Goal: Task Accomplishment & Management: Use online tool/utility

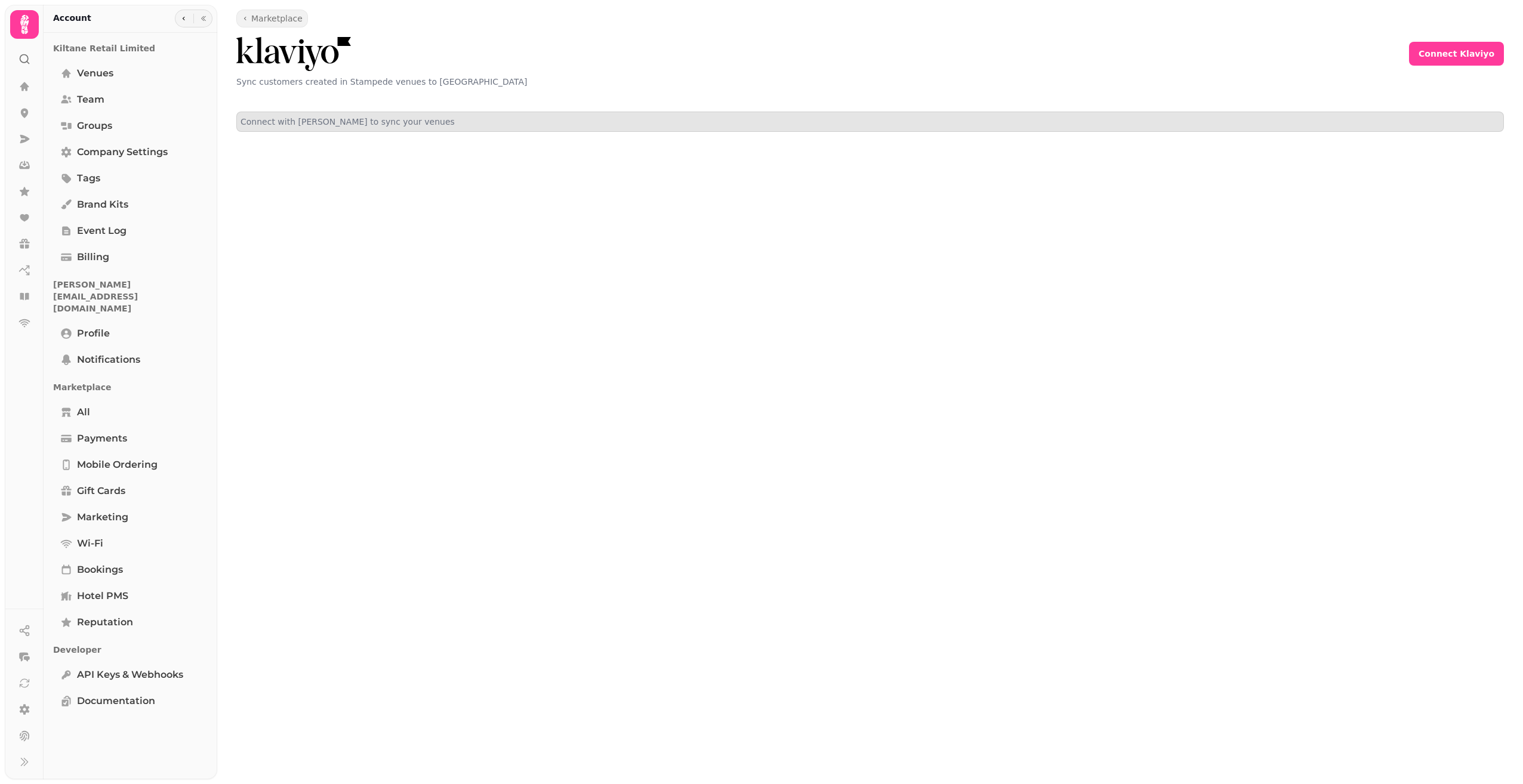
click at [1198, 120] on p "Connect with Klaviyo to sync your venues" at bounding box center [870, 122] width 1259 height 12
click at [1465, 50] on span "Connect Klaviyo" at bounding box center [1456, 53] width 76 height 8
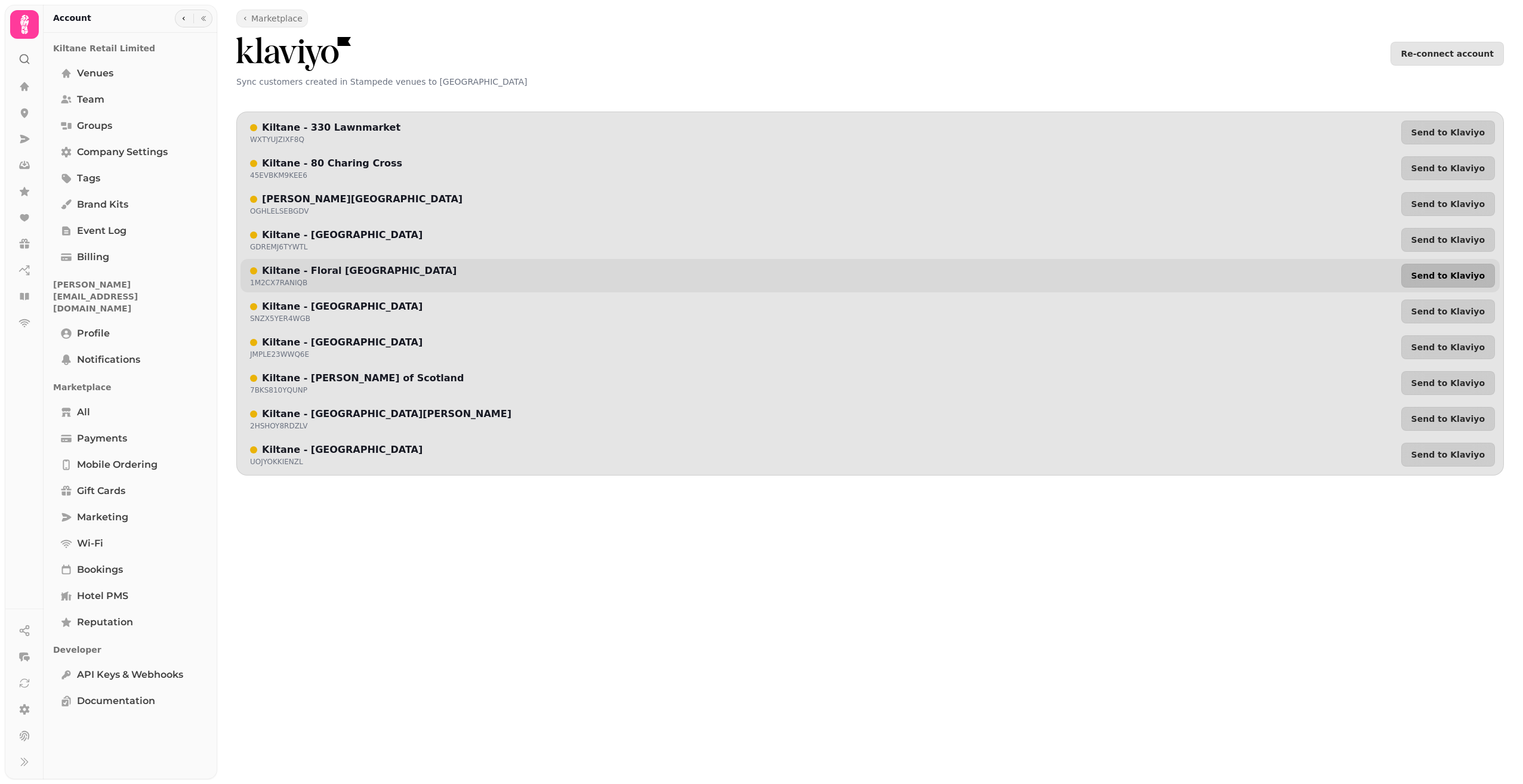
click at [1476, 280] on span "Send to Klaviyo" at bounding box center [1448, 276] width 74 height 8
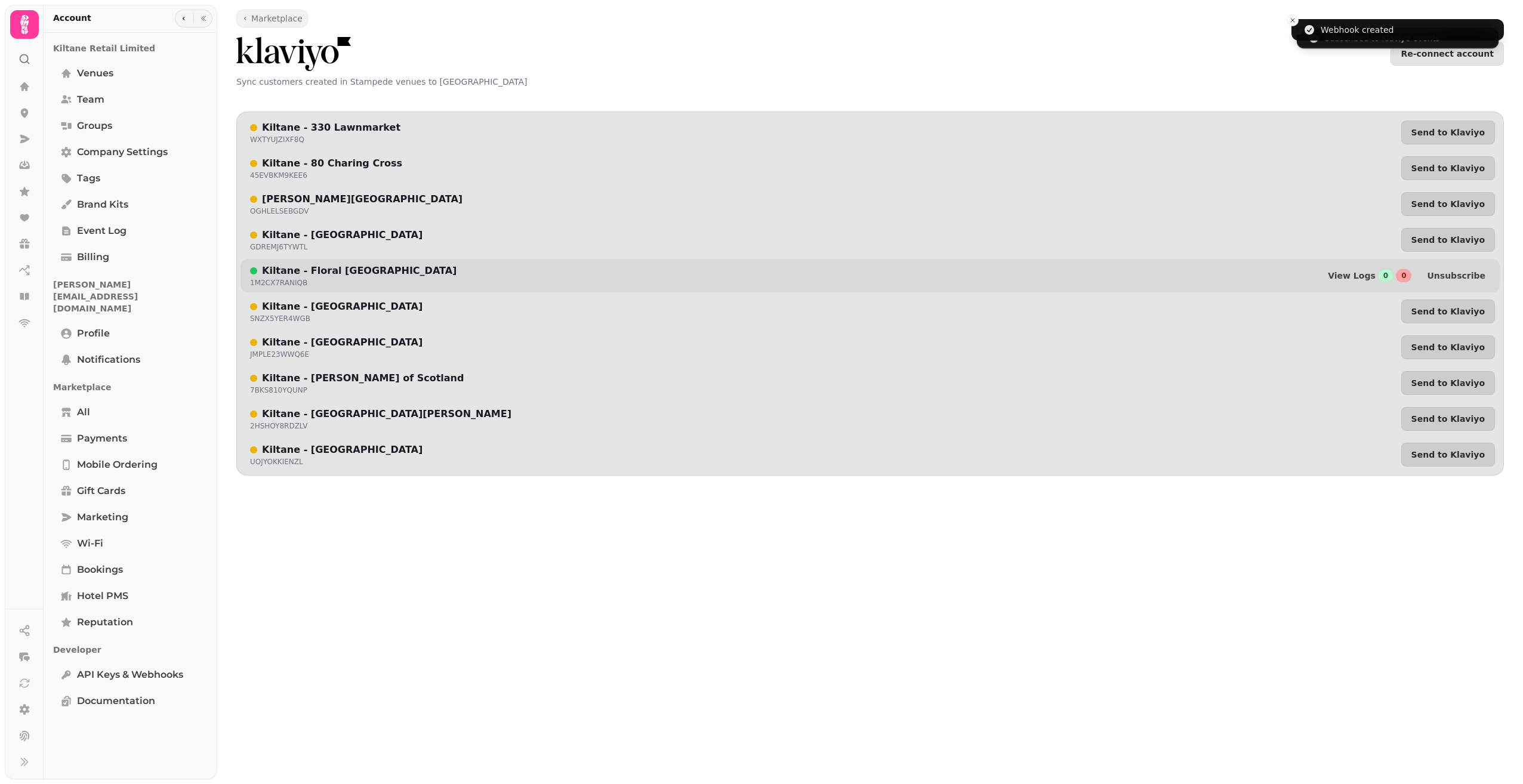
click at [1304, 278] on div "Kiltane - Floral St London 1M2CX7RANIQB View Logs 0 0 Unsubscribe" at bounding box center [870, 276] width 1259 height 33
click at [329, 273] on p "Kiltane - Floral [GEOGRAPHIC_DATA]" at bounding box center [359, 271] width 194 height 15
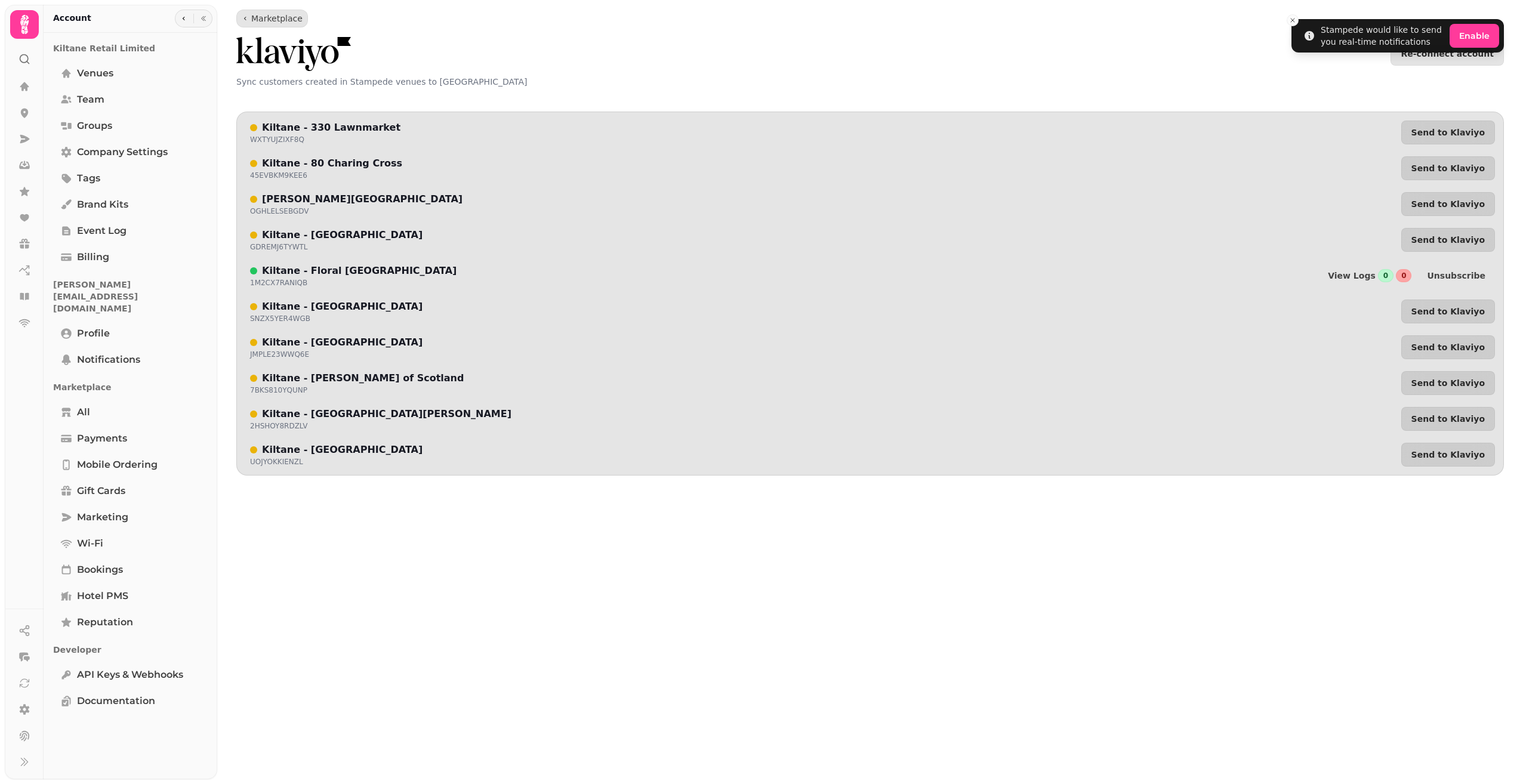
click at [286, 21] on span "Marketplace" at bounding box center [277, 19] width 51 height 12
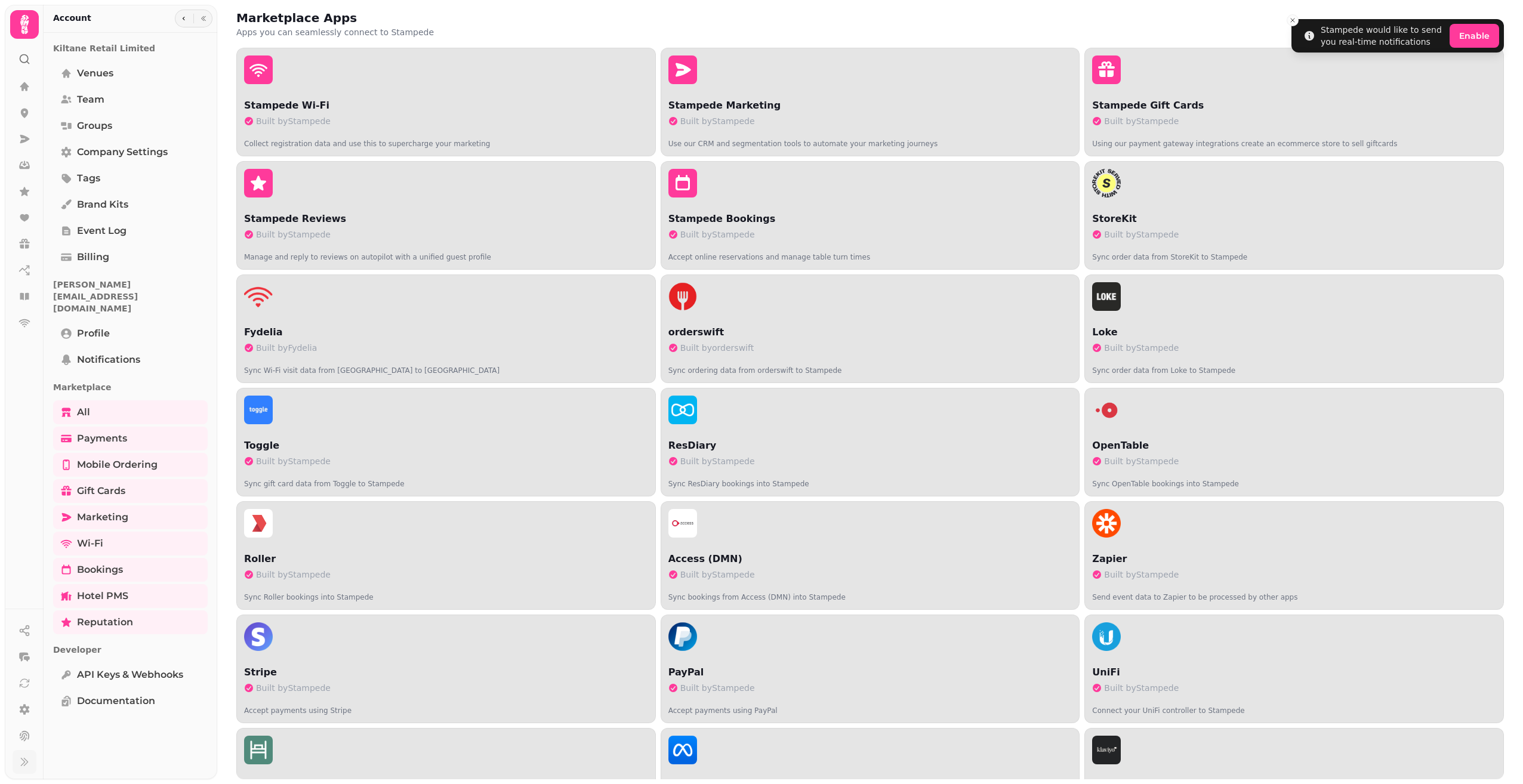
click at [25, 766] on icon at bounding box center [25, 762] width 12 height 12
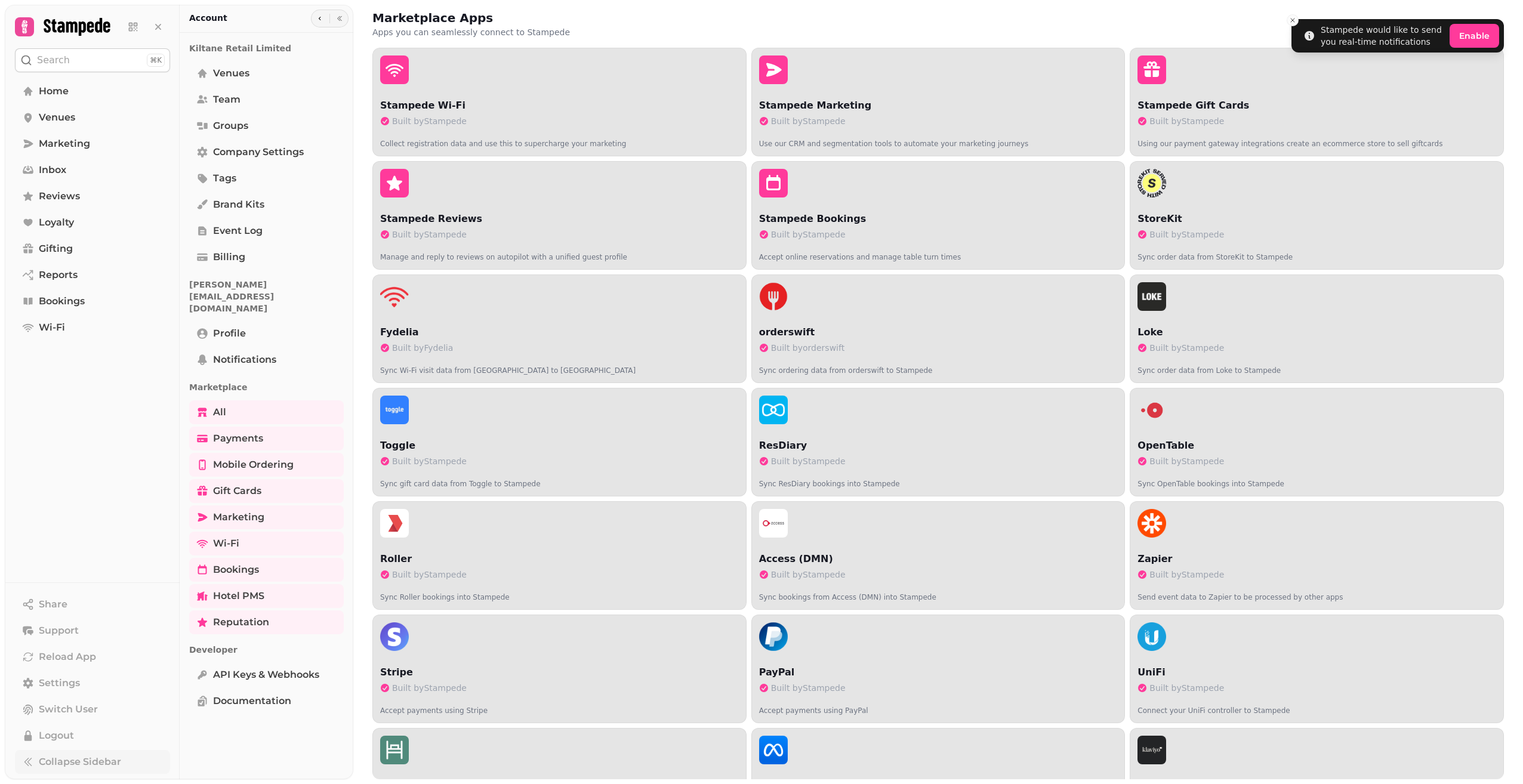
click at [46, 56] on p "Search" at bounding box center [53, 60] width 33 height 15
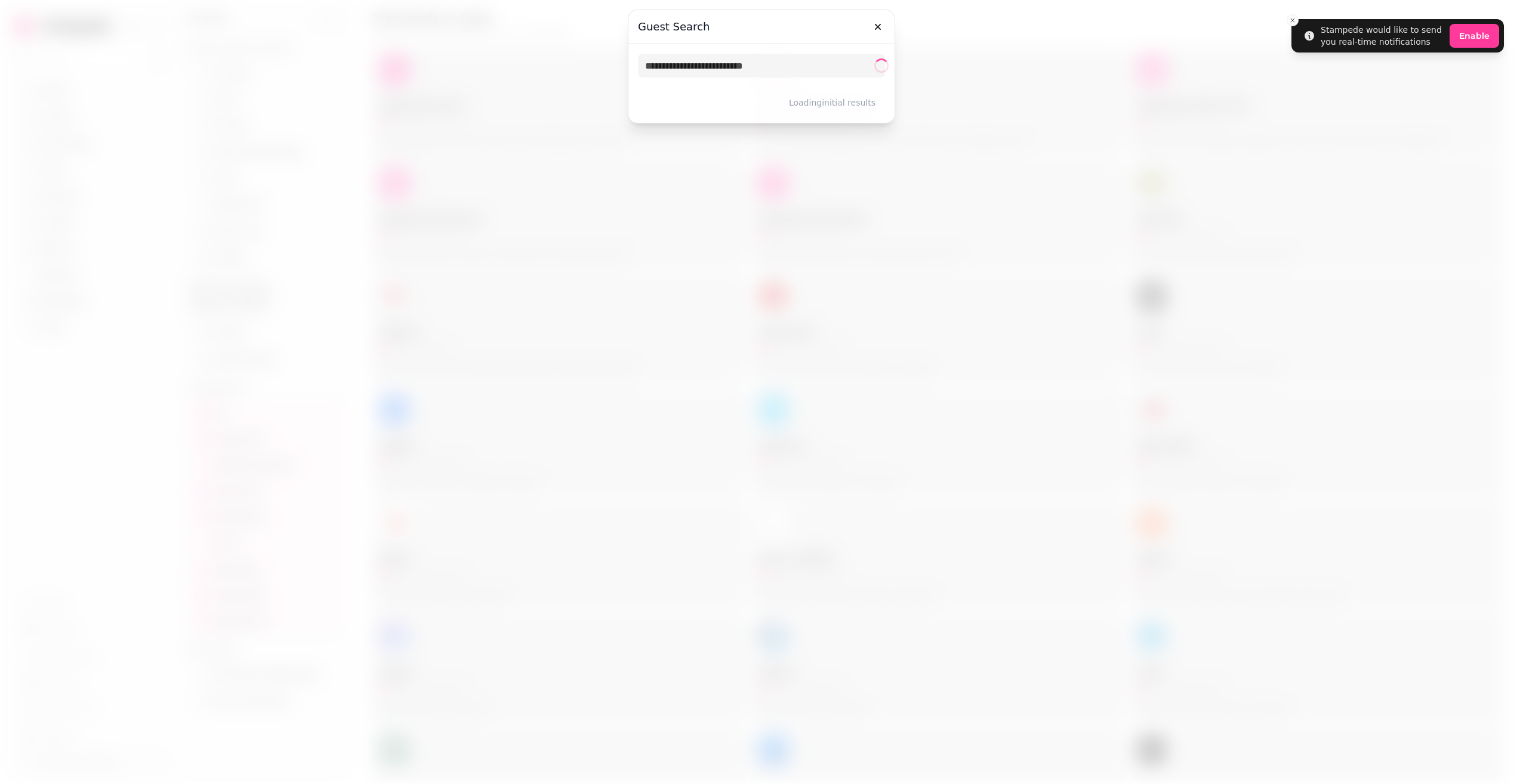
click at [140, 70] on div at bounding box center [762, 392] width 1523 height 784
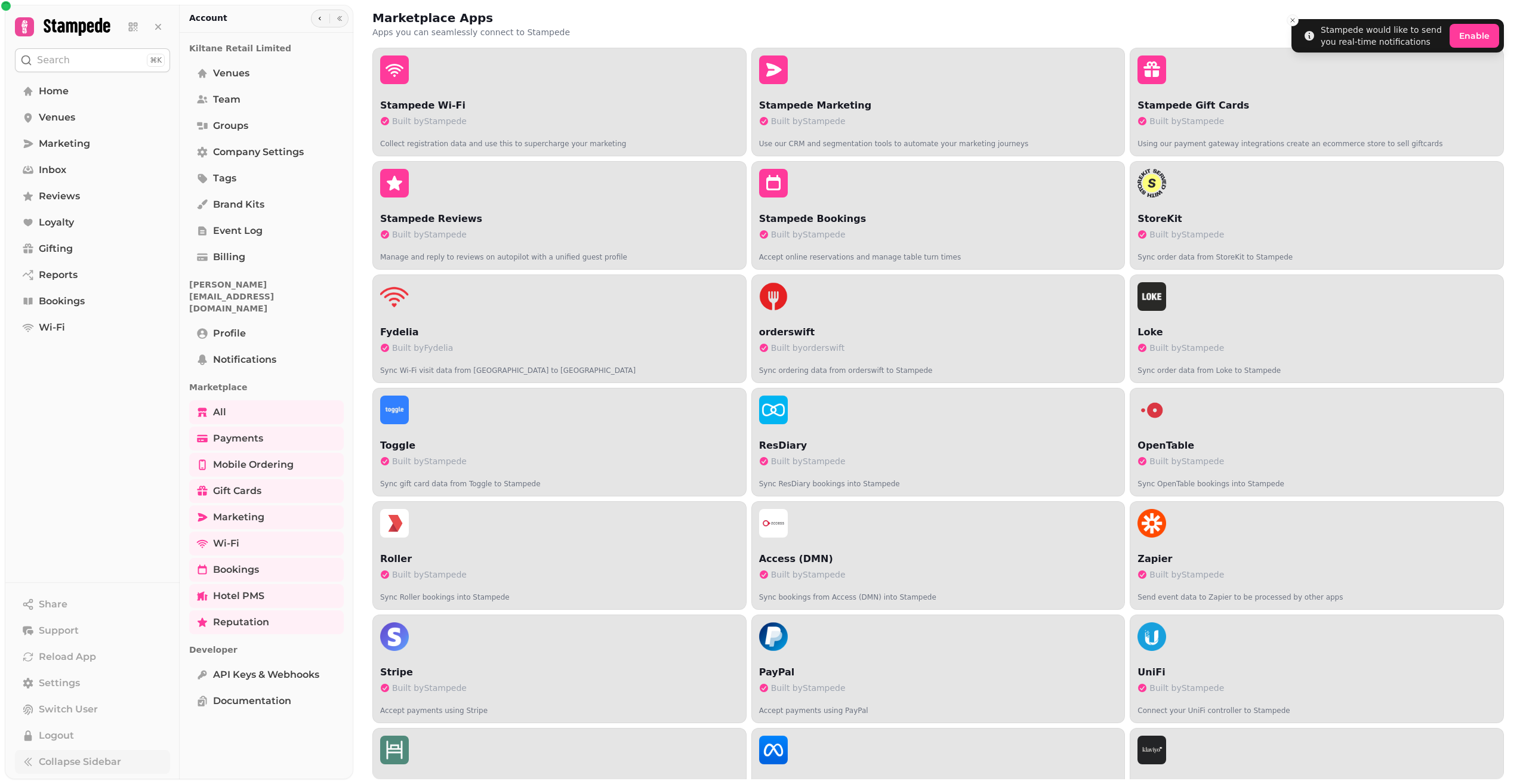
click at [80, 61] on button "Search ⌘K" at bounding box center [93, 60] width 156 height 24
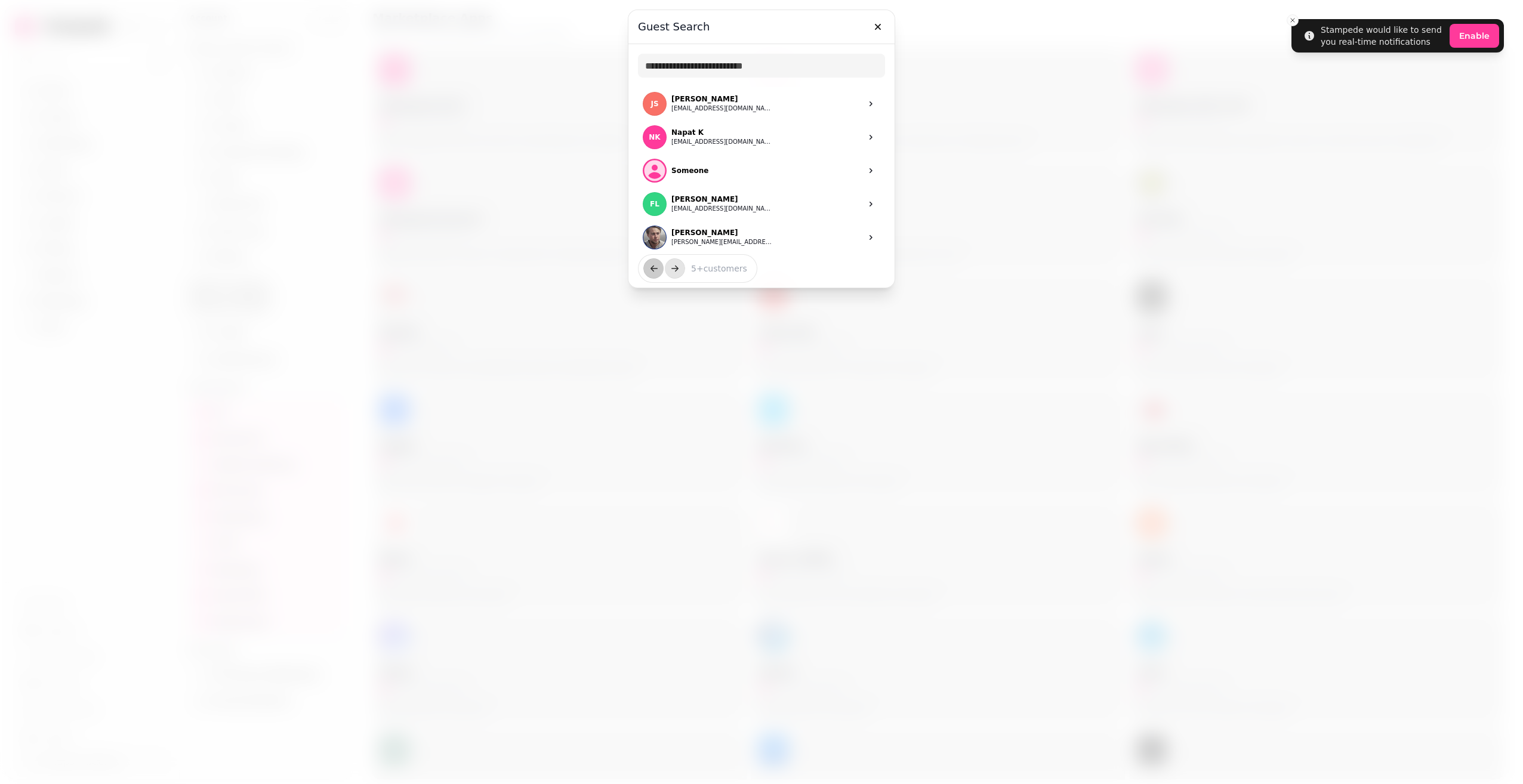
click at [728, 32] on h3 "Guest Search" at bounding box center [762, 27] width 247 height 15
click at [874, 25] on icon "button" at bounding box center [878, 27] width 12 height 12
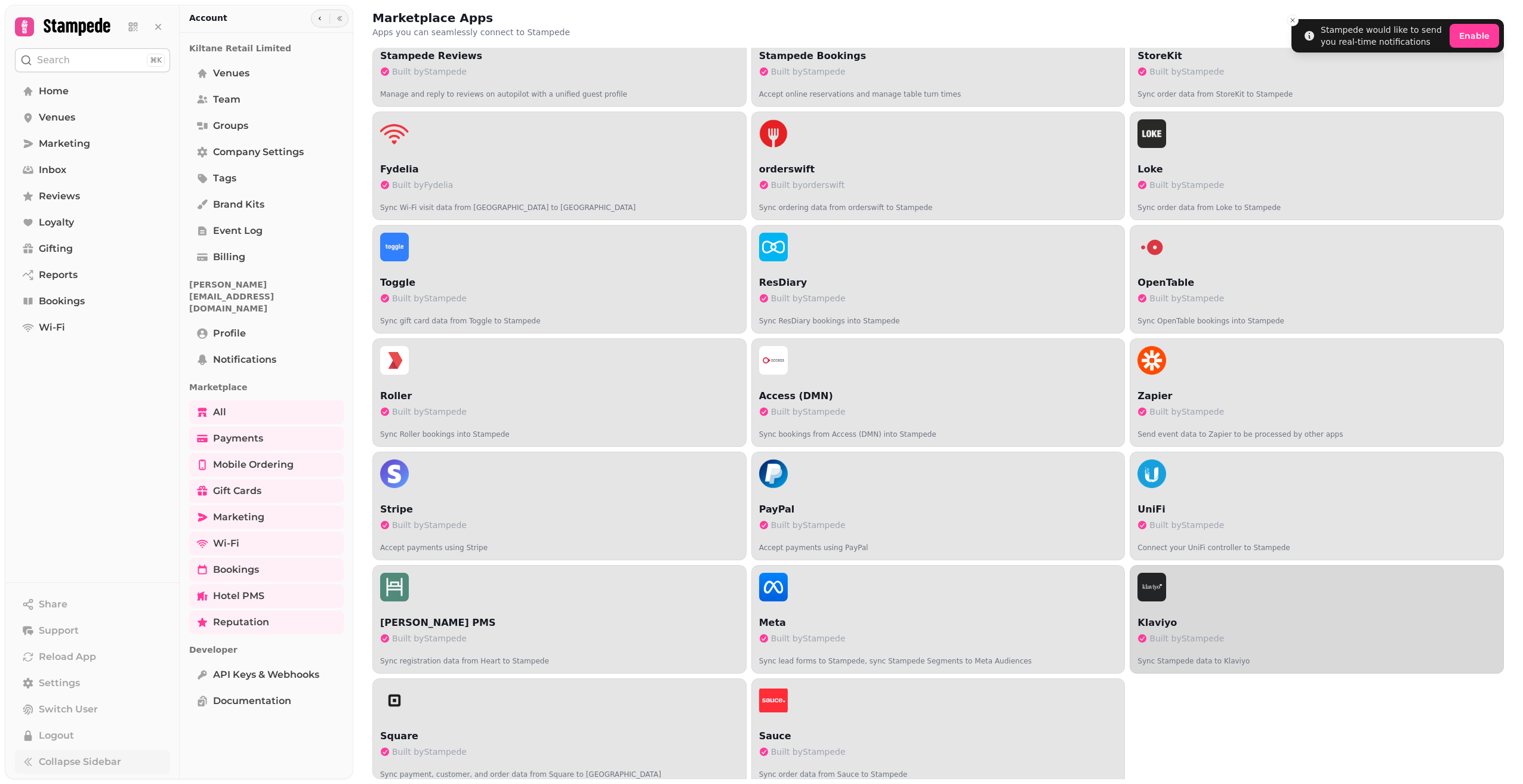
scroll to position [170, 0]
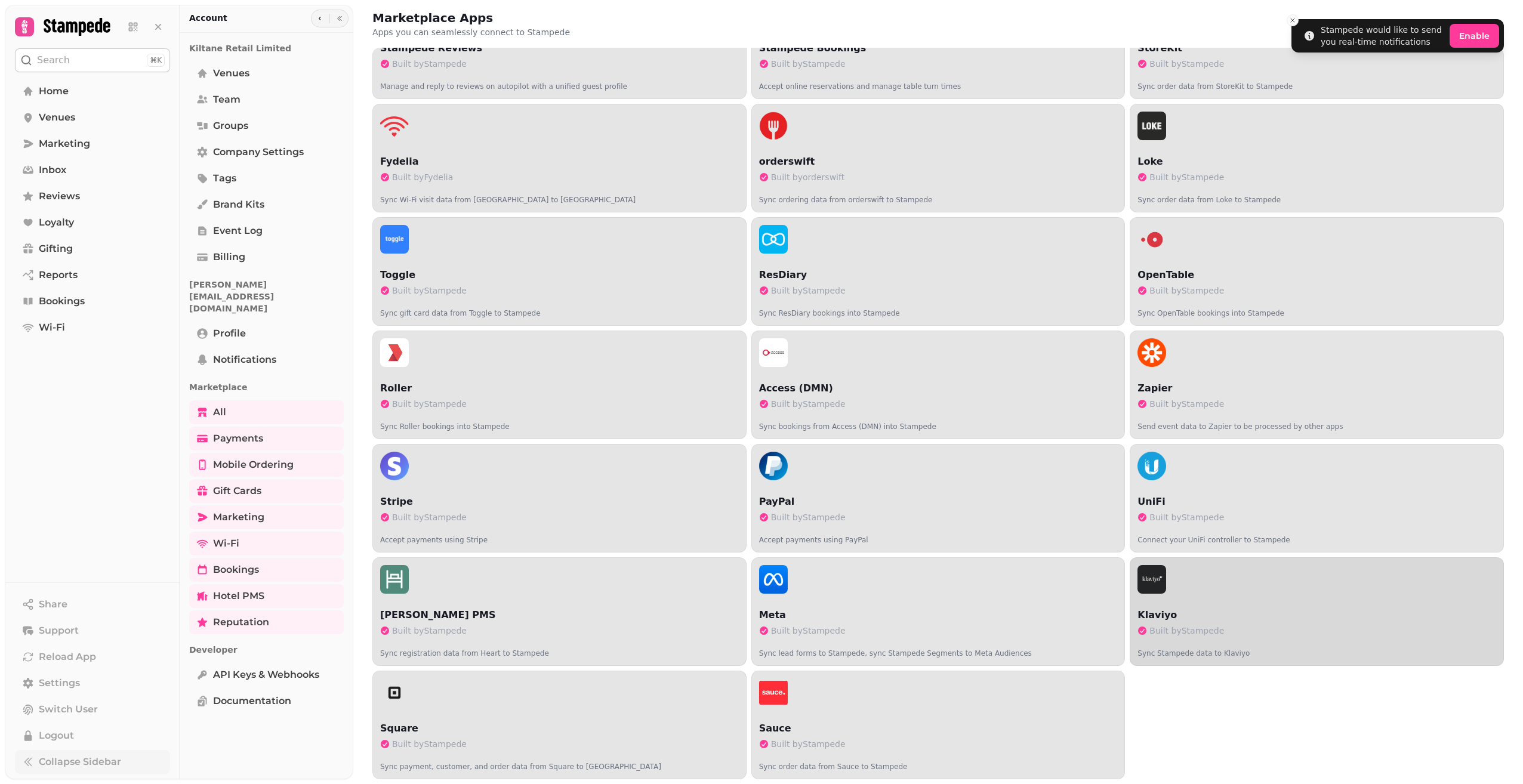
click at [1316, 630] on p "Built by Stampede" at bounding box center [1317, 630] width 359 height 12
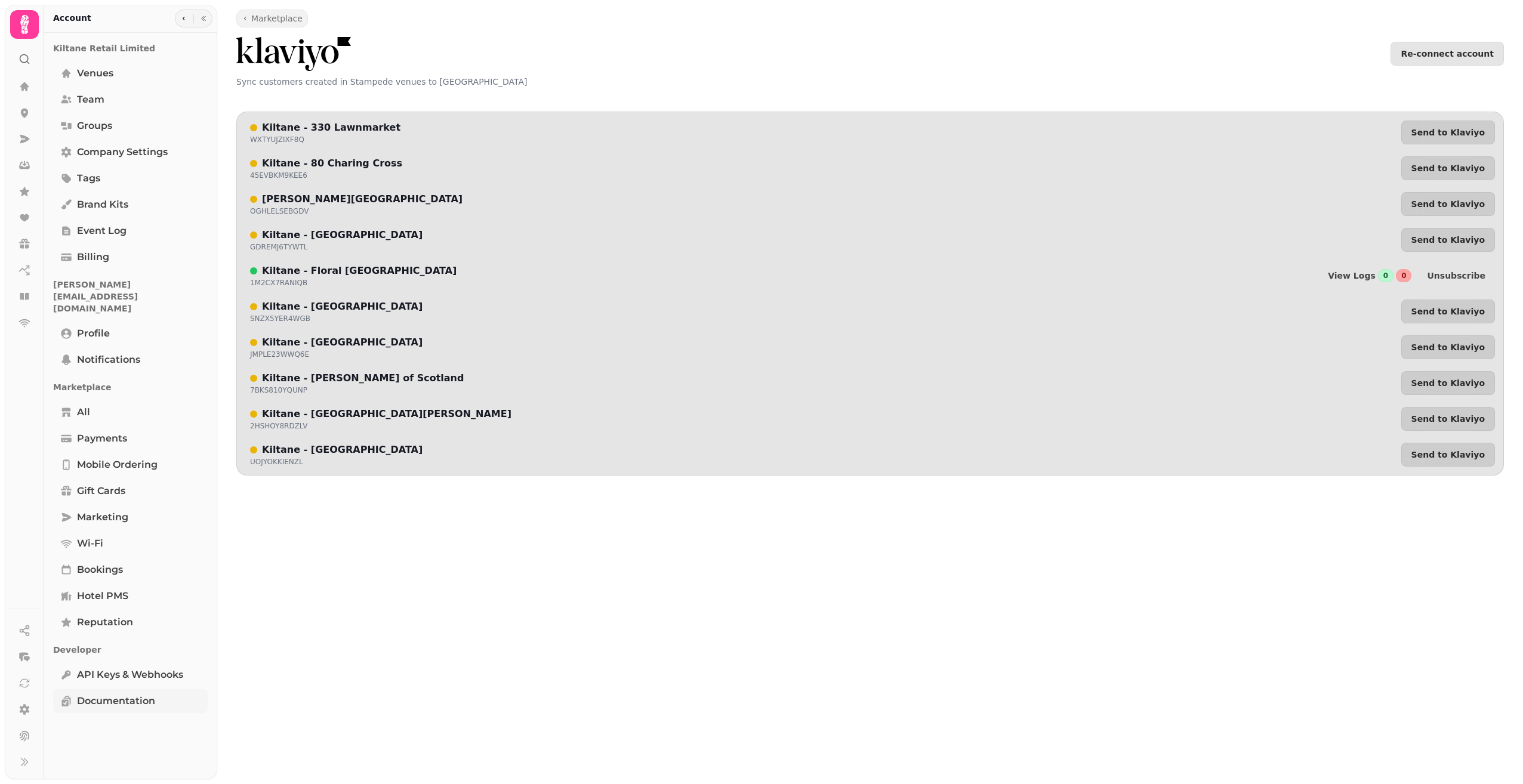
click at [123, 694] on span "Documentation" at bounding box center [115, 701] width 78 height 15
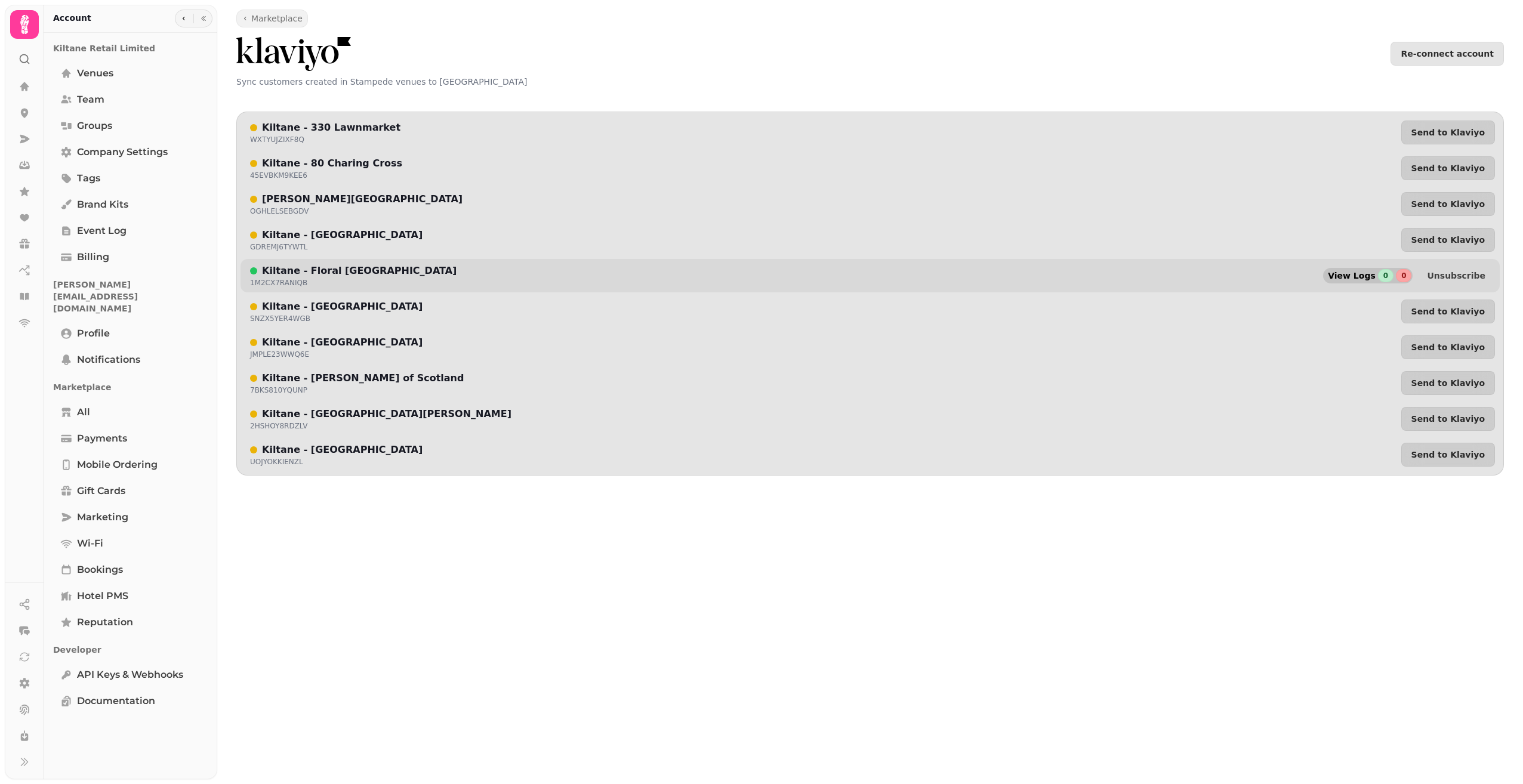
click at [1394, 278] on div "0" at bounding box center [1386, 275] width 16 height 13
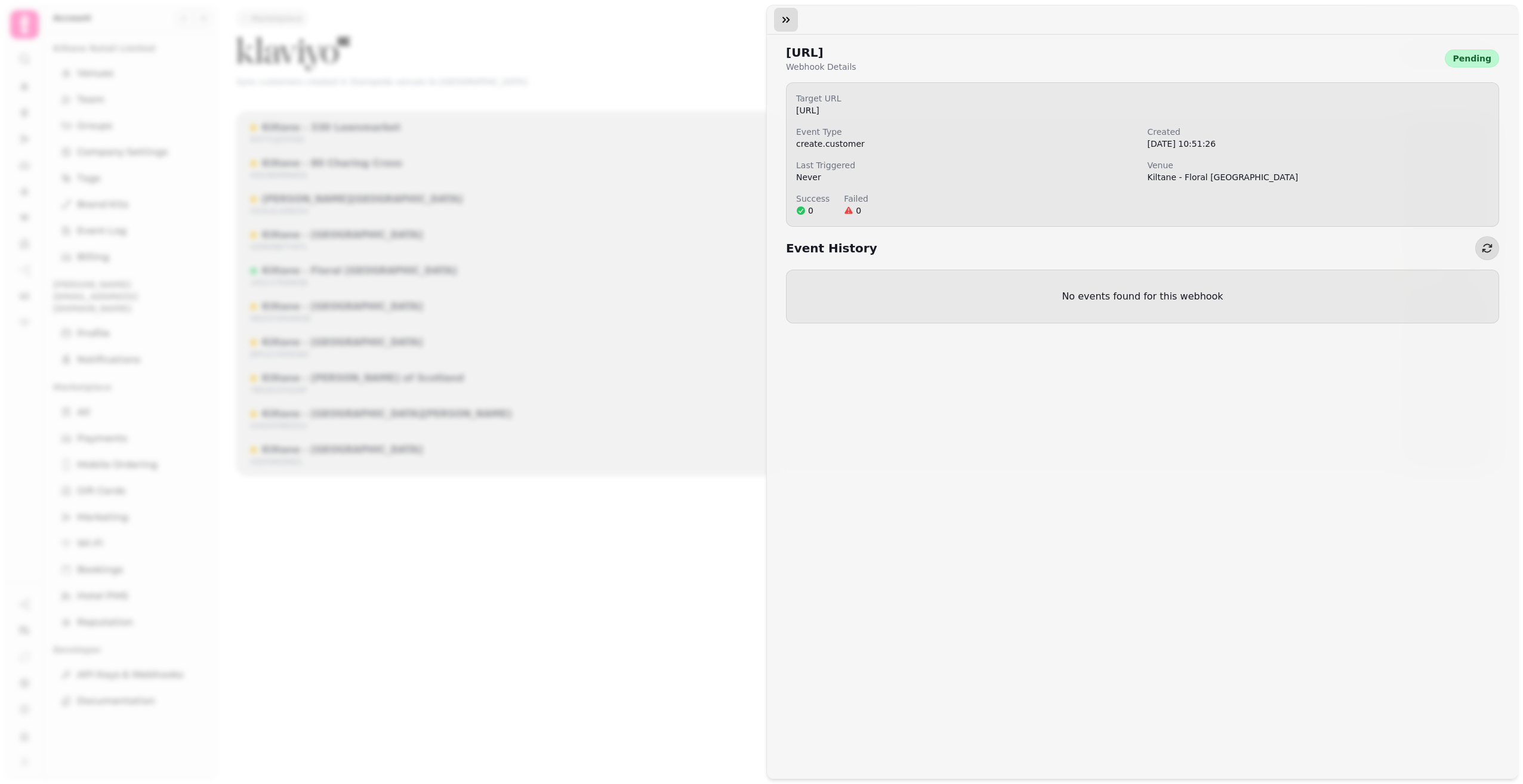
click at [783, 16] on icon "button" at bounding box center [786, 20] width 12 height 12
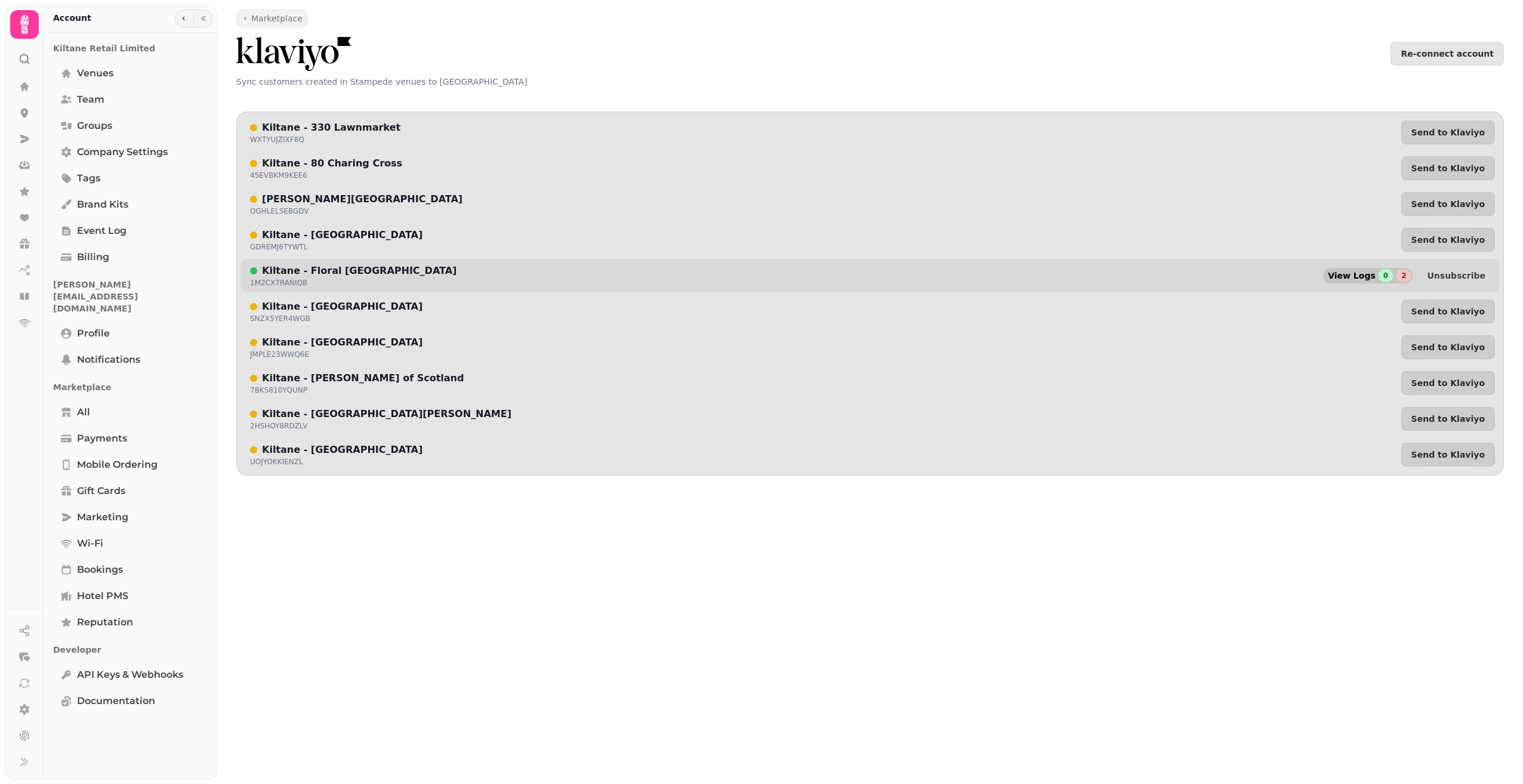
click at [1412, 276] on div "2" at bounding box center [1404, 275] width 16 height 13
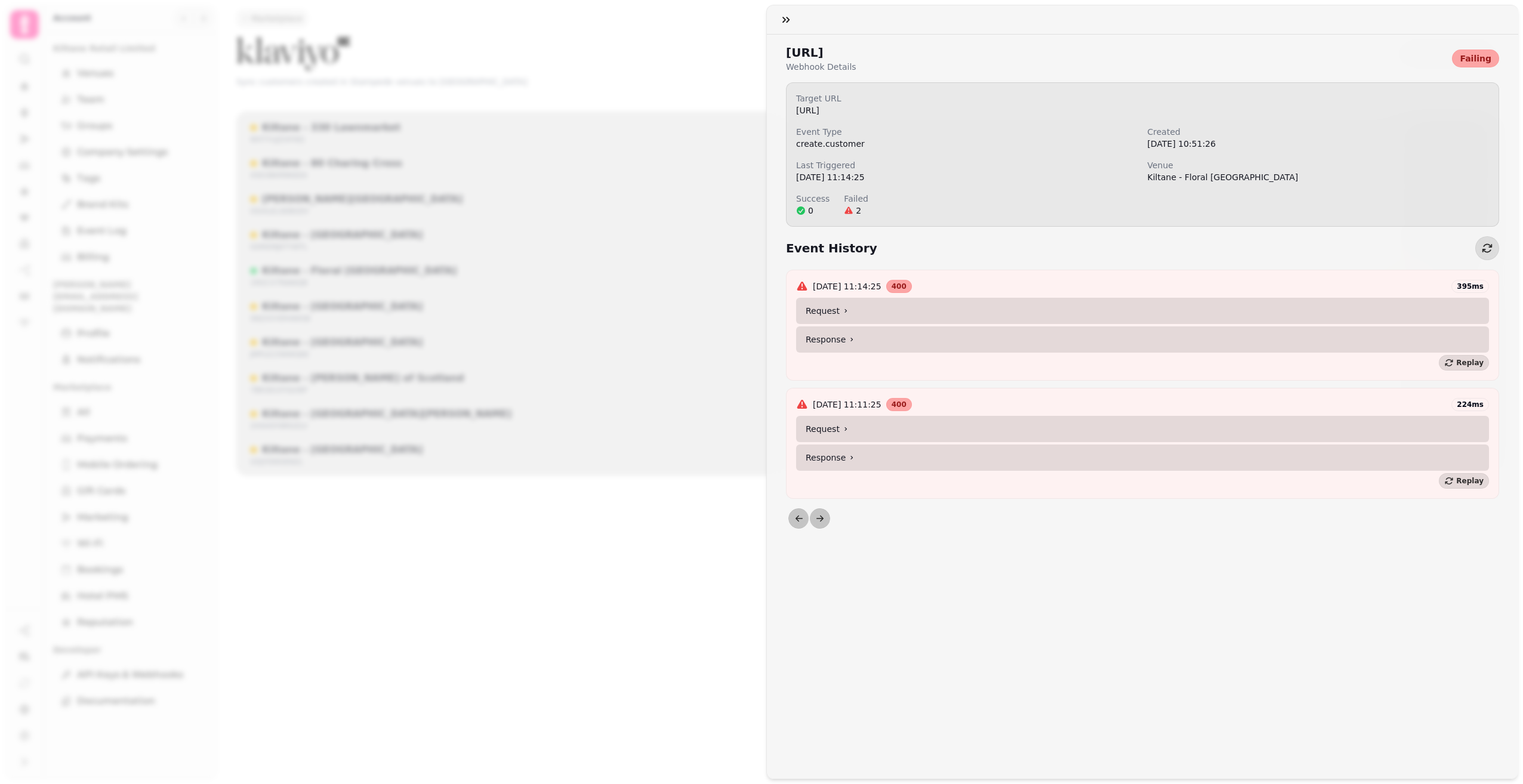
click at [998, 314] on summary "Request" at bounding box center [1142, 310] width 693 height 27
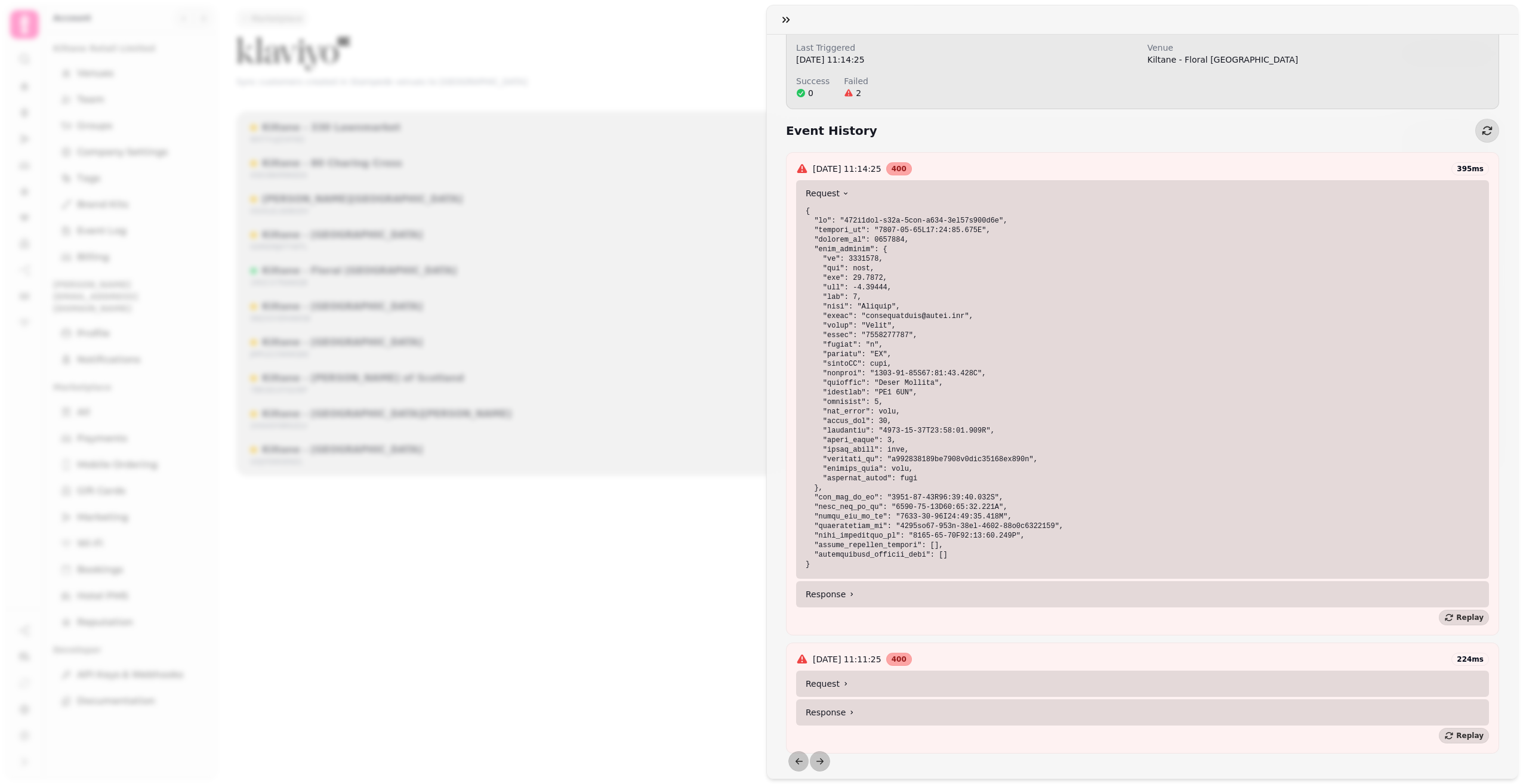
scroll to position [119, 0]
click at [963, 594] on summary "Response" at bounding box center [1142, 592] width 693 height 27
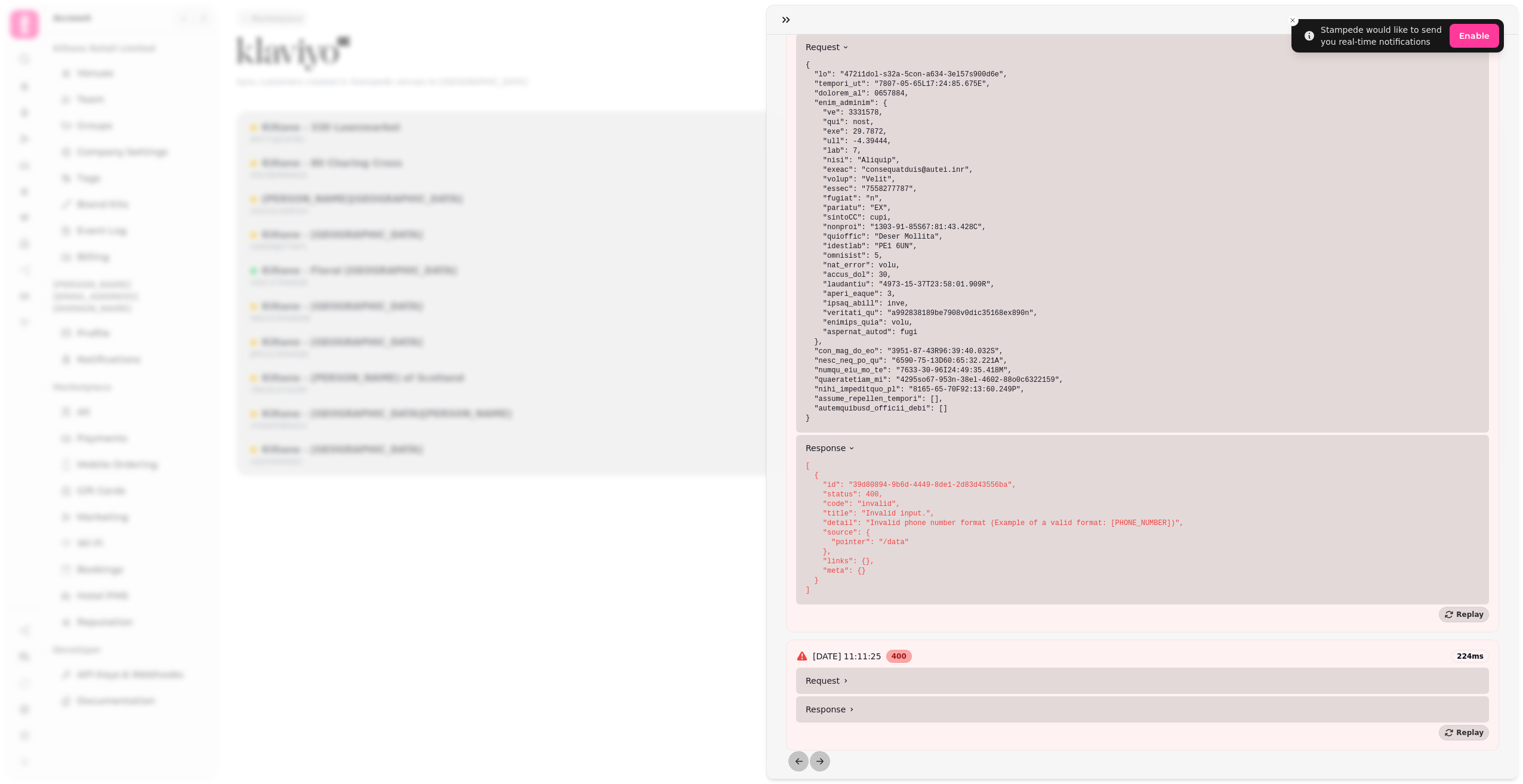
scroll to position [282, 0]
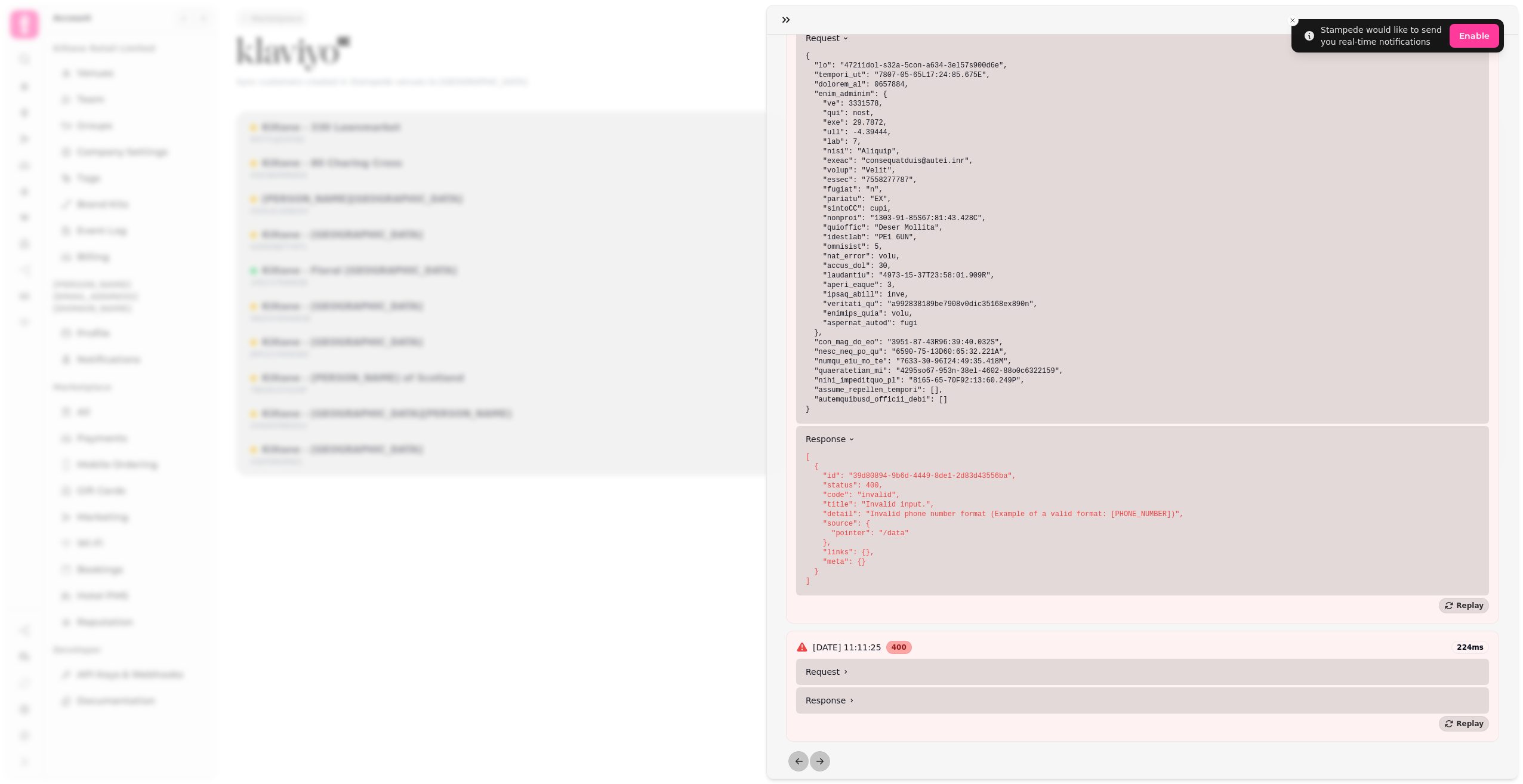
click at [903, 662] on summary "Request" at bounding box center [1142, 672] width 693 height 27
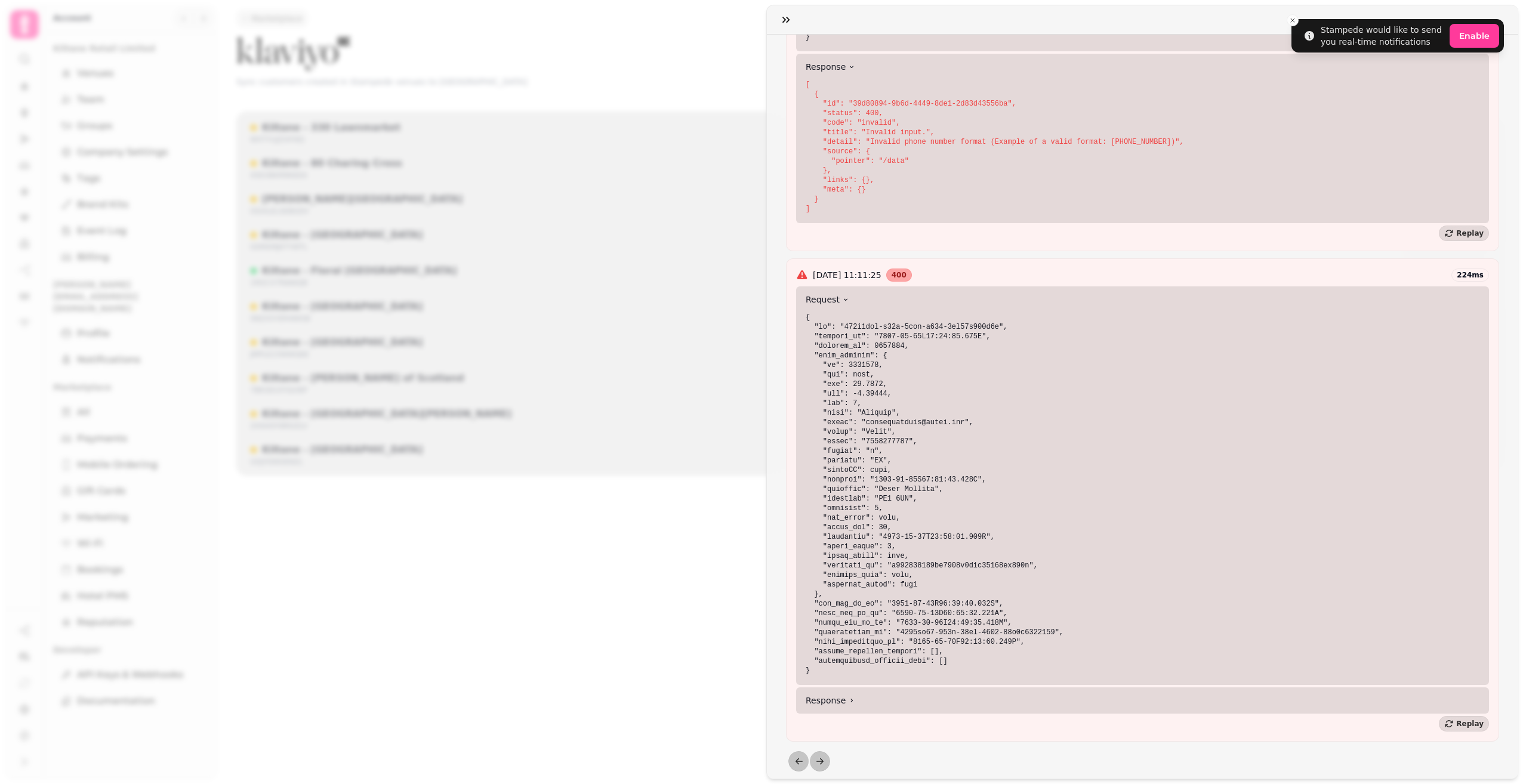
scroll to position [654, 0]
click at [898, 692] on summary "Response" at bounding box center [1142, 700] width 693 height 27
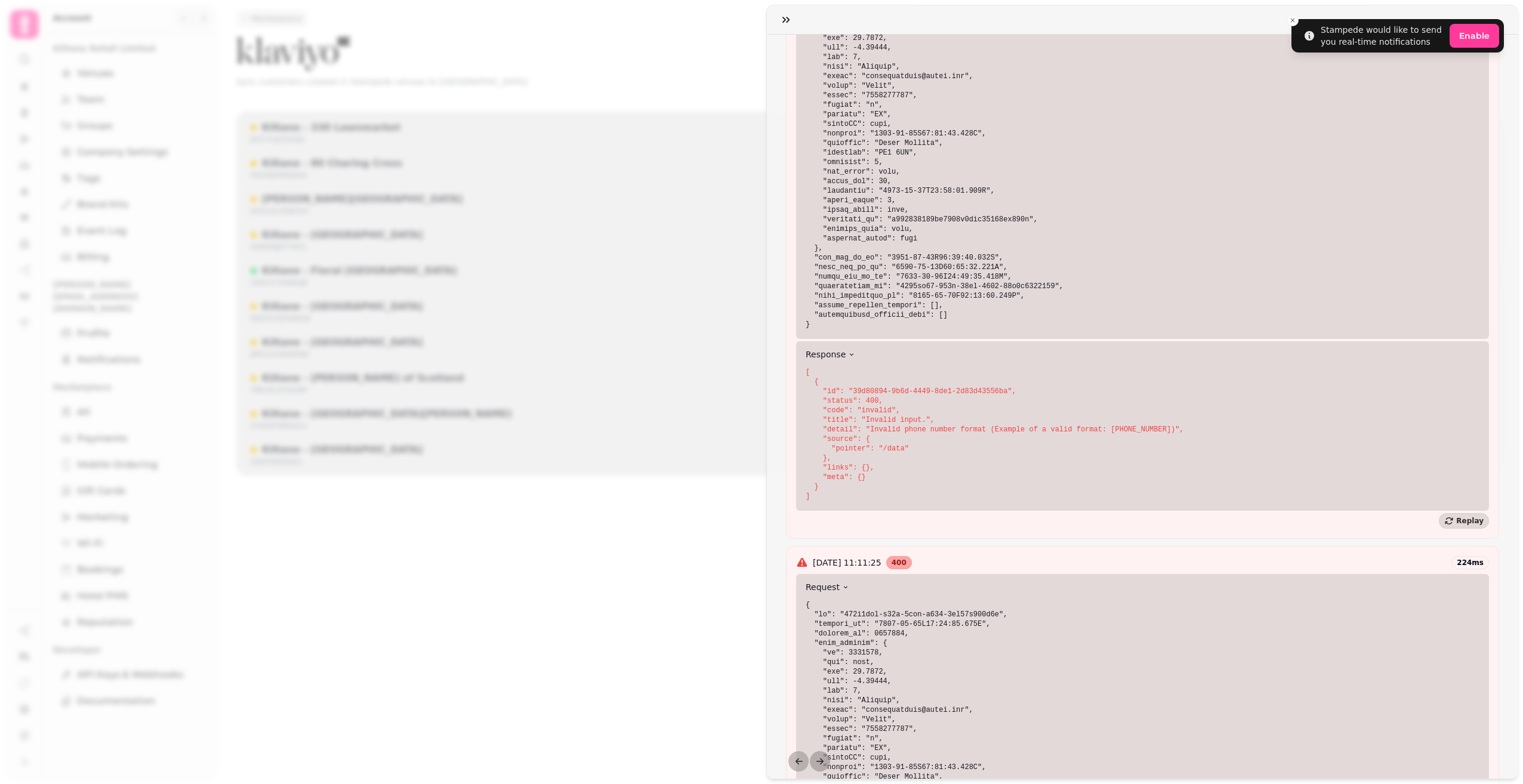
scroll to position [295, 0]
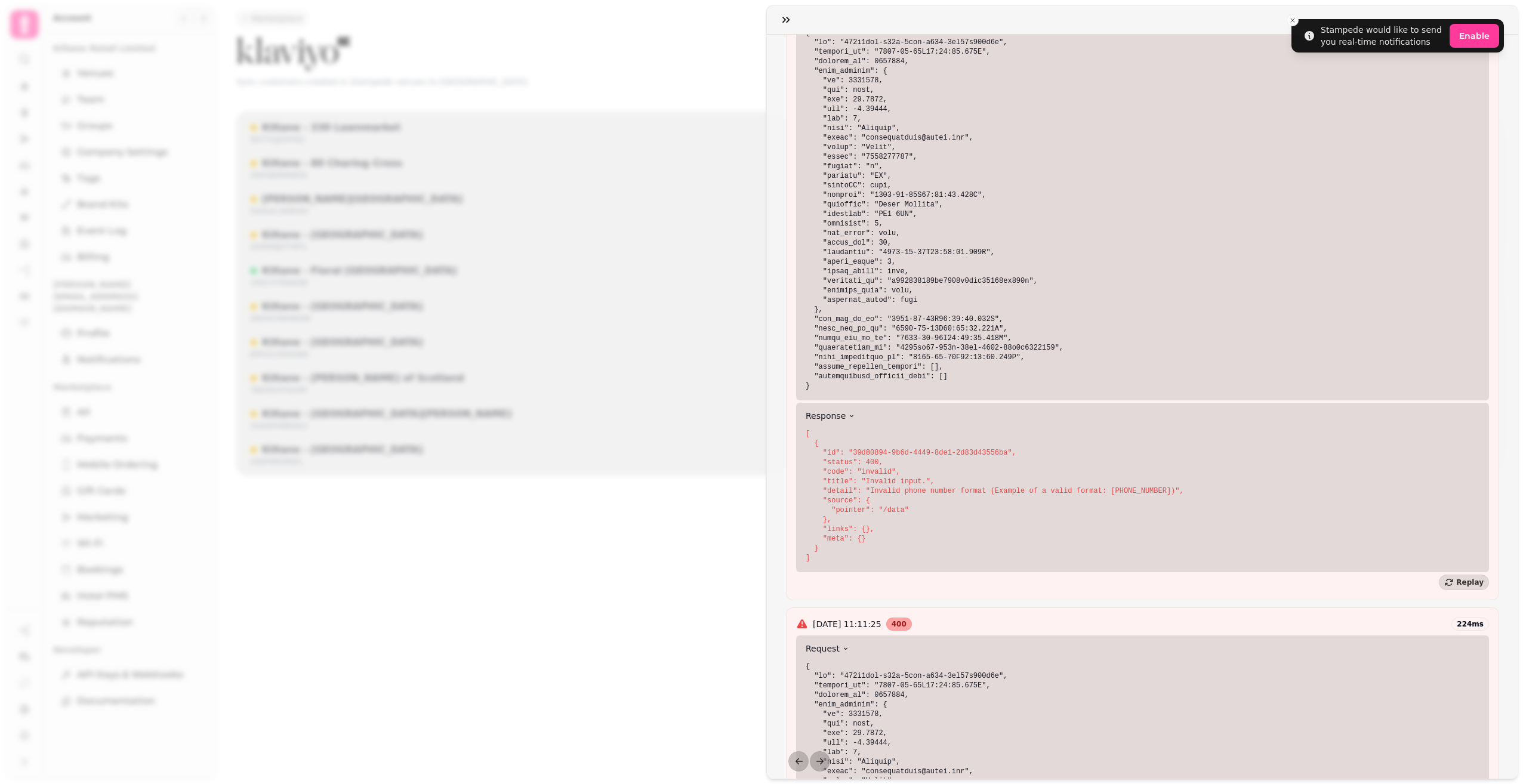
click at [952, 621] on div "11 Aug 2025 11:11:25 400 224 ms" at bounding box center [1142, 623] width 693 height 13
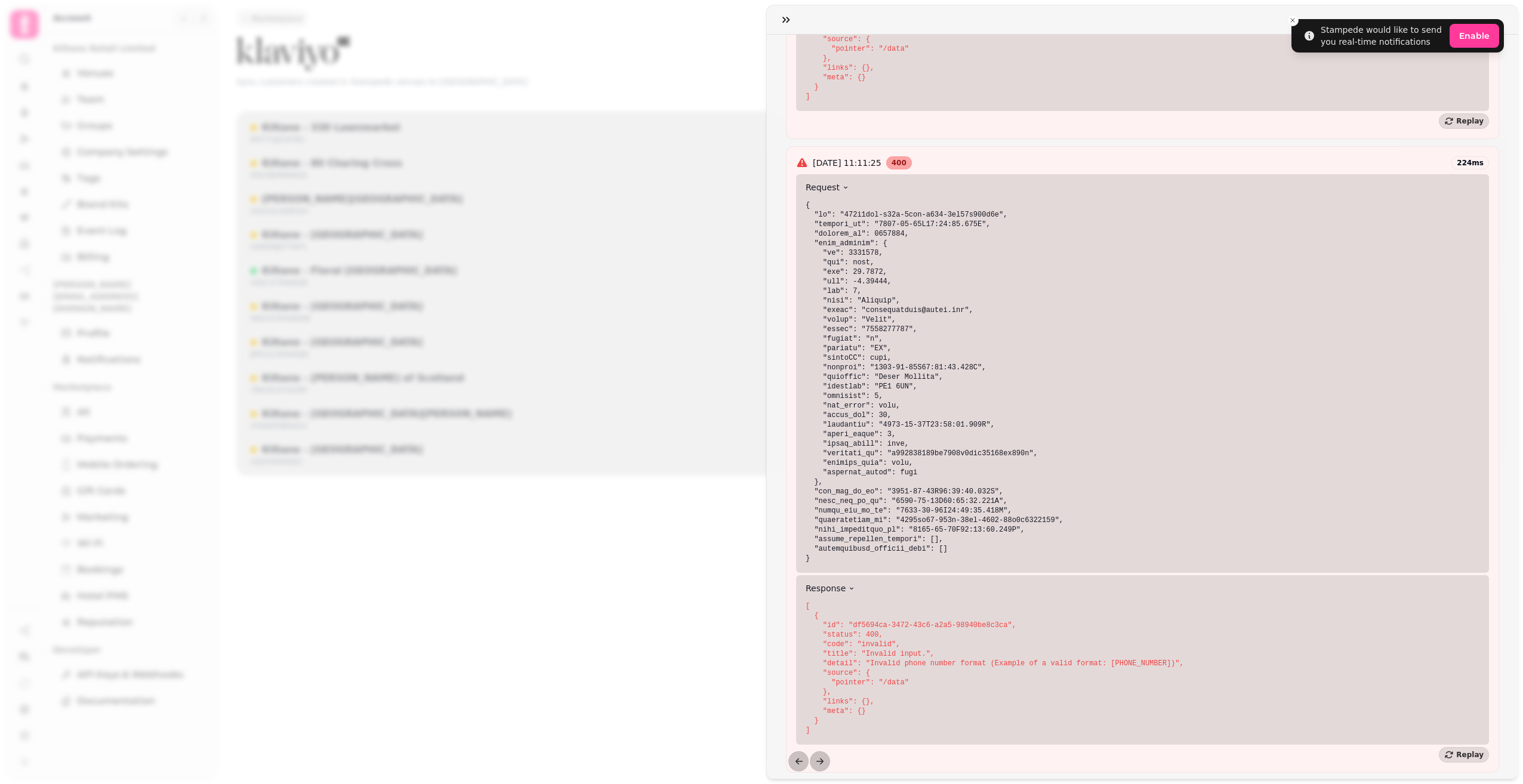
scroll to position [776, 0]
